Goal: Information Seeking & Learning: Learn about a topic

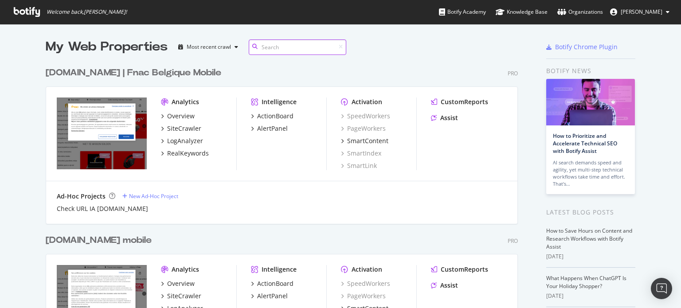
scroll to position [883, 472]
click at [173, 128] on div "SiteCrawler" at bounding box center [184, 128] width 34 height 9
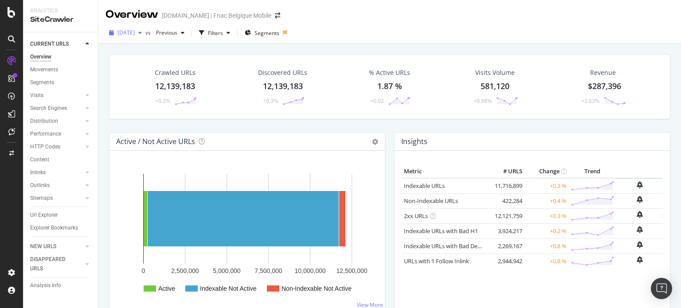
click at [145, 37] on div "[DATE]" at bounding box center [125, 32] width 40 height 13
click at [223, 30] on div "Filters" at bounding box center [215, 33] width 15 height 8
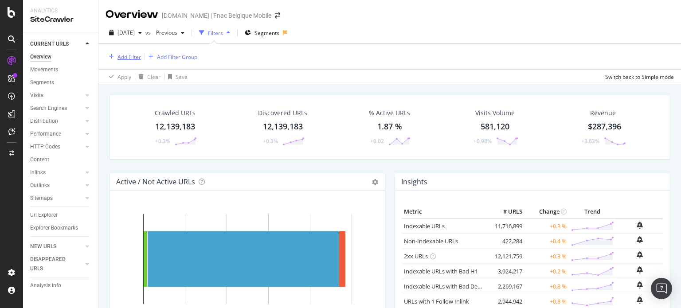
click at [134, 58] on div "Add Filter" at bounding box center [128, 57] width 23 height 8
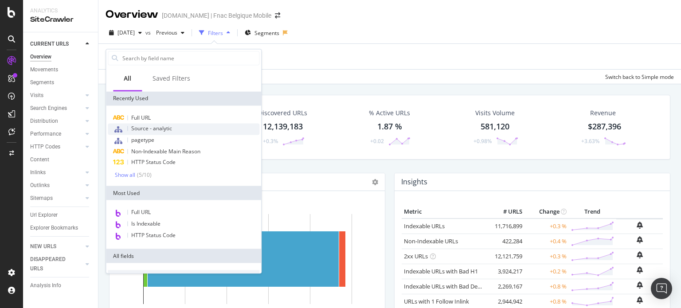
click at [161, 128] on span "Source - analytic" at bounding box center [151, 129] width 41 height 8
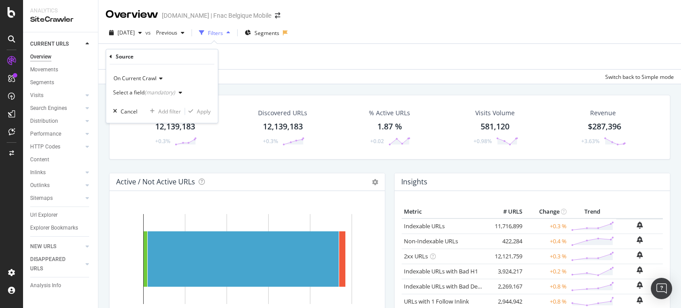
click at [168, 93] on div "(mandatory)" at bounding box center [159, 93] width 31 height 8
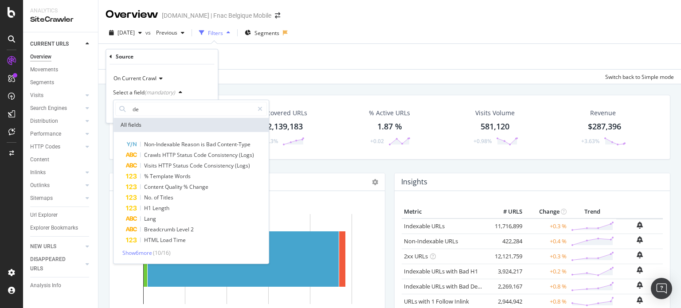
type input "d"
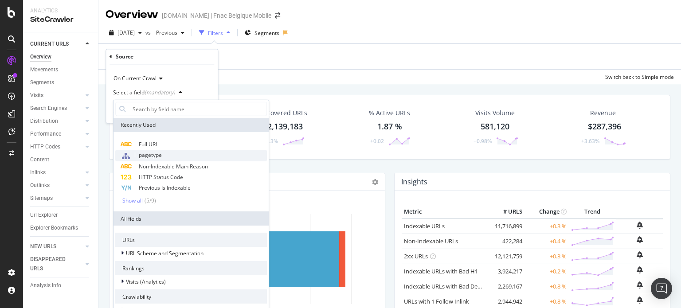
click at [152, 154] on span "pagetype" at bounding box center [150, 155] width 23 height 8
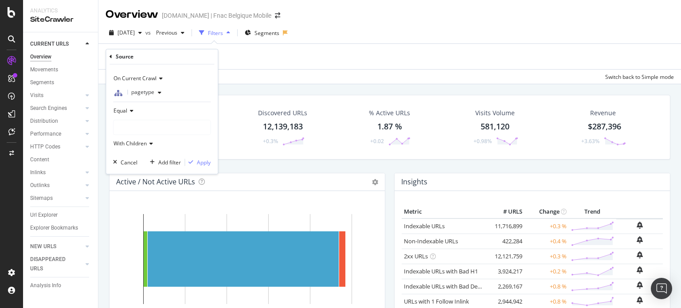
click at [152, 121] on div at bounding box center [161, 128] width 97 height 14
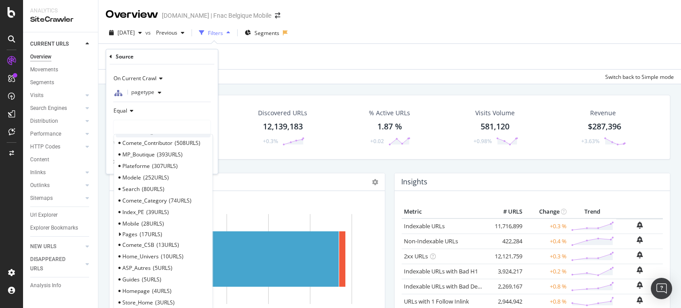
scroll to position [176, 0]
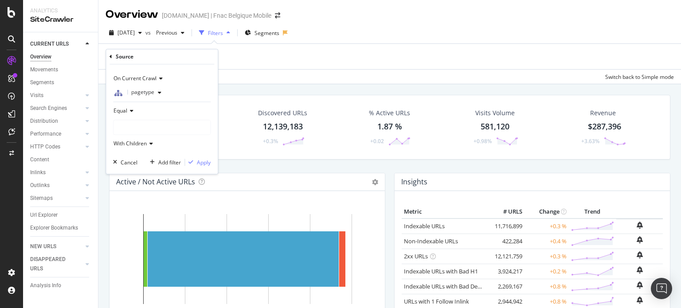
click at [111, 56] on icon at bounding box center [110, 56] width 3 height 5
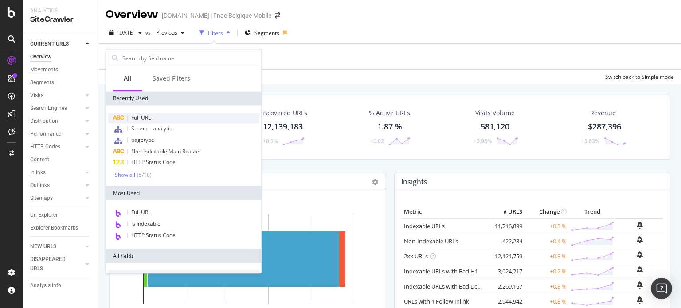
click at [149, 117] on span "Full URL" at bounding box center [140, 118] width 19 height 8
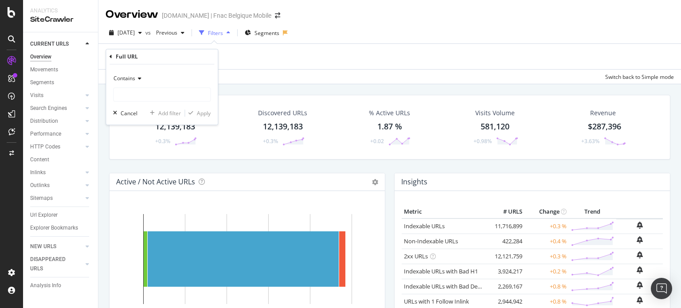
click at [138, 83] on div "Contains" at bounding box center [161, 79] width 97 height 14
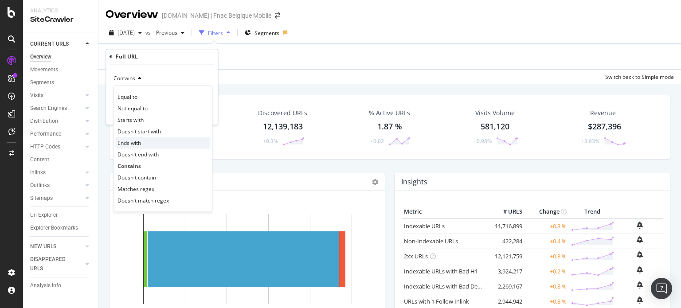
click at [142, 143] on div "Ends with" at bounding box center [162, 143] width 95 height 12
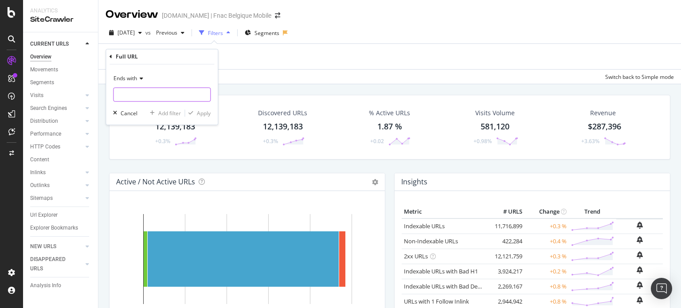
click at [147, 95] on input "text" at bounding box center [161, 95] width 97 height 14
type input "/q"
click at [202, 111] on div "Apply" at bounding box center [204, 113] width 14 height 8
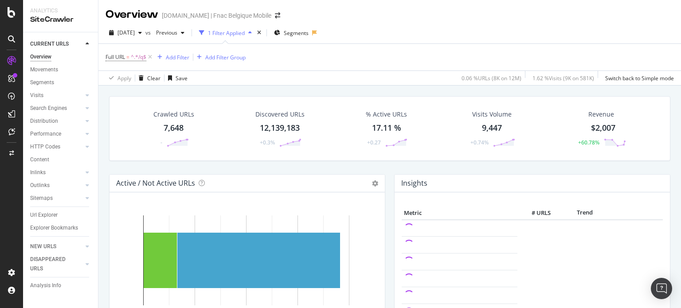
click at [174, 130] on div "7,648" at bounding box center [174, 128] width 20 height 12
